Goal: Task Accomplishment & Management: Use online tool/utility

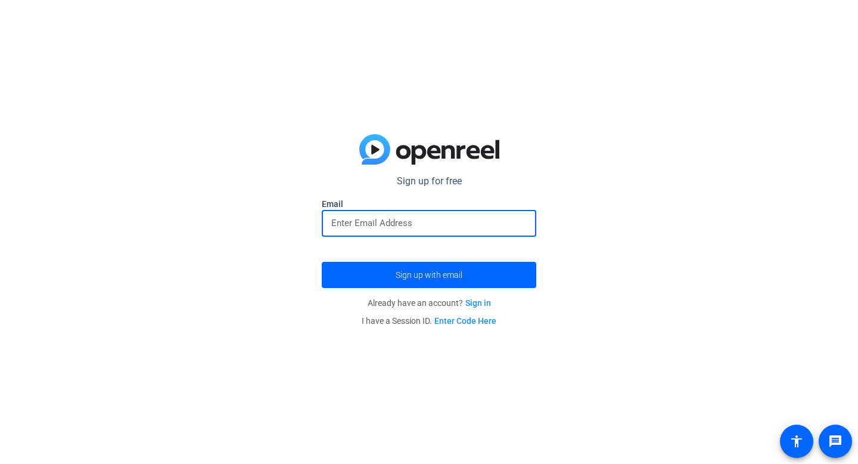
click at [443, 218] on input "email" at bounding box center [429, 223] width 196 height 14
type input "[EMAIL_ADDRESS][DOMAIN_NAME]"
click at [413, 275] on span "Sign up with email" at bounding box center [429, 275] width 67 height 0
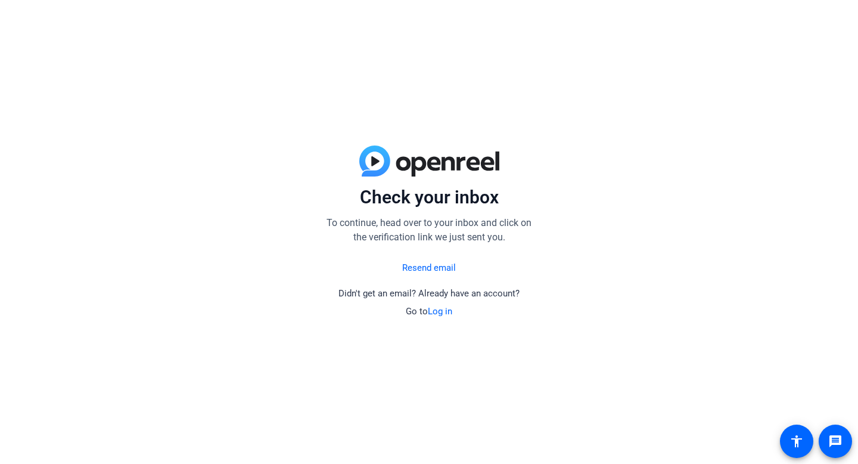
click at [440, 311] on link "Log in" at bounding box center [440, 311] width 24 height 11
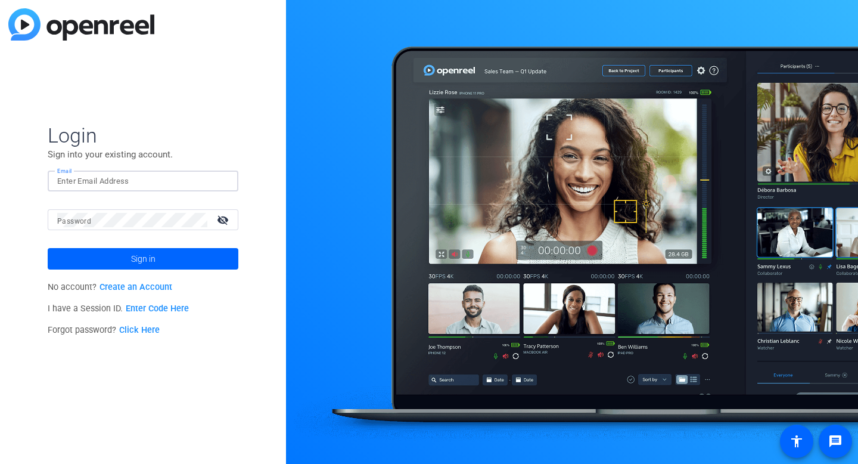
click at [155, 181] on input "Email" at bounding box center [143, 181] width 172 height 14
type input "[EMAIL_ADDRESS][DOMAIN_NAME]"
click at [48, 248] on button "Sign in" at bounding box center [143, 258] width 191 height 21
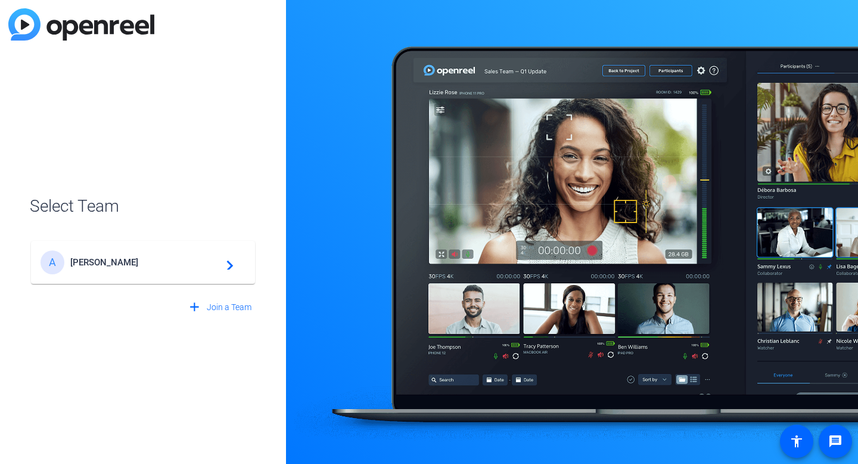
click at [222, 271] on div "A [PERSON_NAME] navigate_next" at bounding box center [143, 262] width 205 height 24
click at [67, 268] on div "A [PERSON_NAME] navigate_next" at bounding box center [143, 256] width 227 height 57
click at [56, 265] on div "A [PERSON_NAME] navigate_next" at bounding box center [143, 256] width 227 height 57
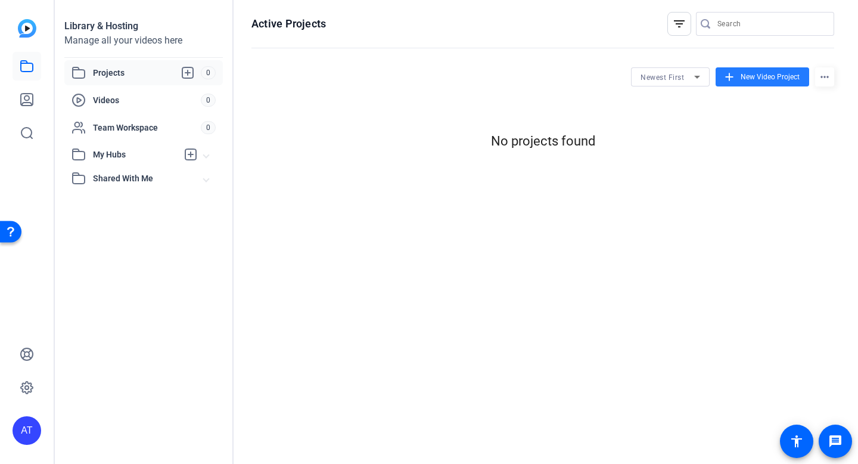
click at [777, 76] on span "New Video Project" at bounding box center [770, 77] width 59 height 11
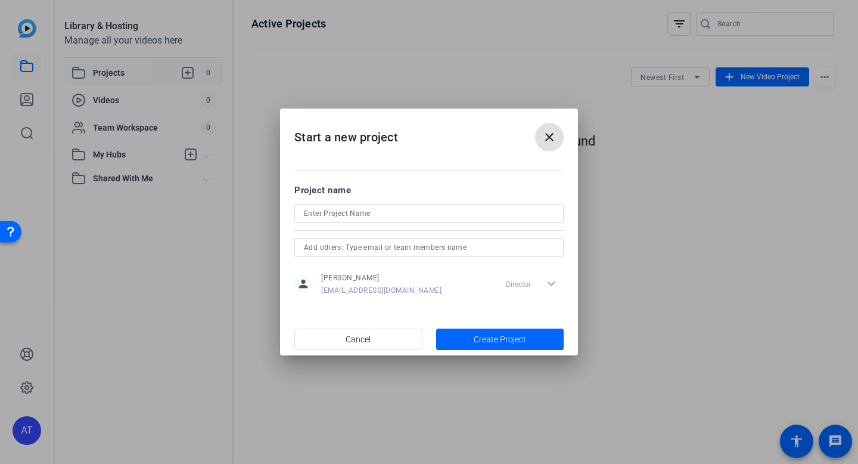
click at [335, 207] on input at bounding box center [429, 213] width 250 height 14
type input "med surge 10/8"
click at [499, 337] on span "Create Project" at bounding box center [500, 339] width 52 height 13
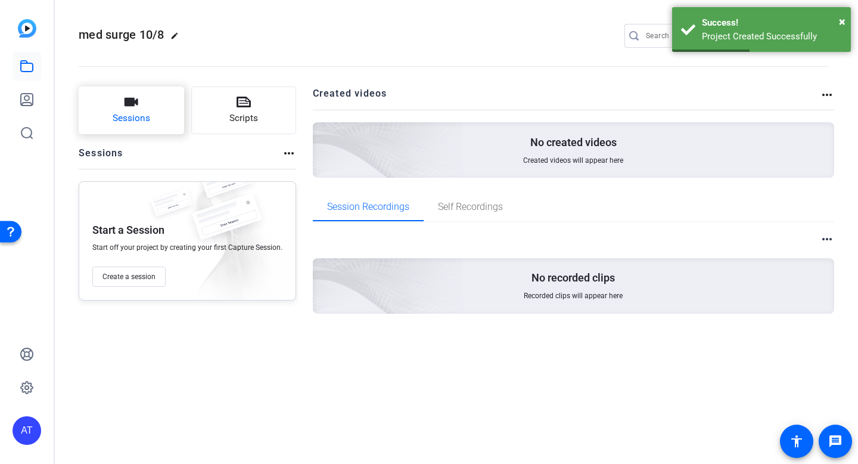
click at [146, 119] on span "Sessions" at bounding box center [132, 118] width 38 height 14
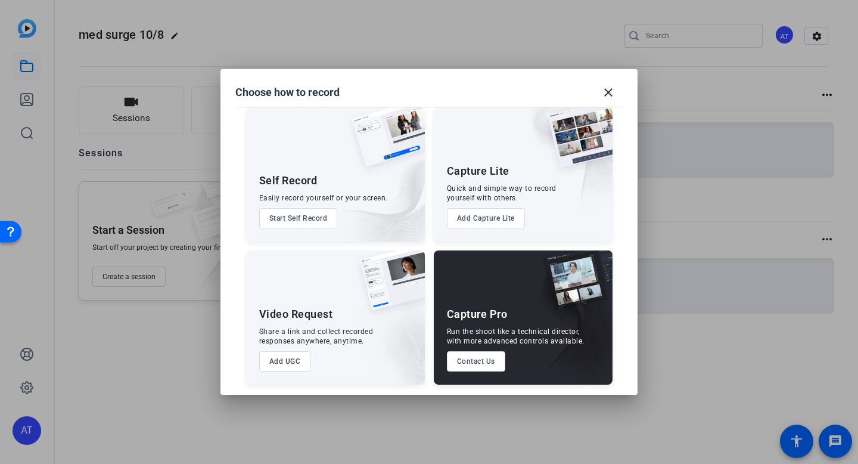
scroll to position [11, 0]
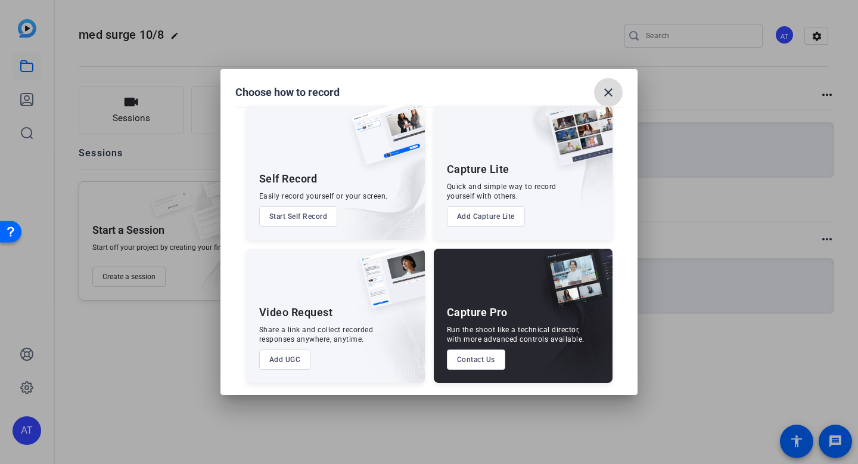
click at [611, 91] on mat-icon "close" at bounding box center [609, 92] width 14 height 14
